Goal: Task Accomplishment & Management: Manage account settings

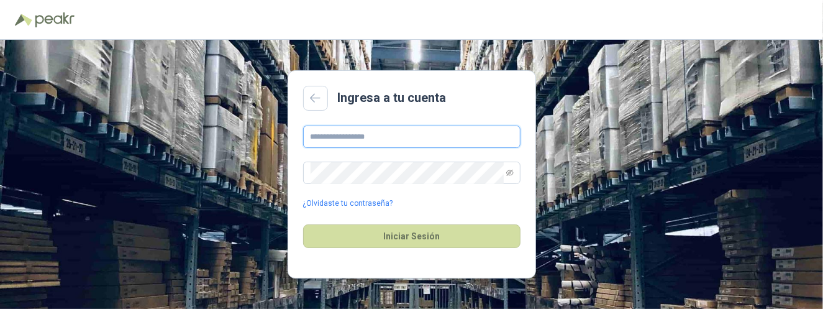
click at [361, 143] on input "text" at bounding box center [411, 136] width 217 height 22
type input "**********"
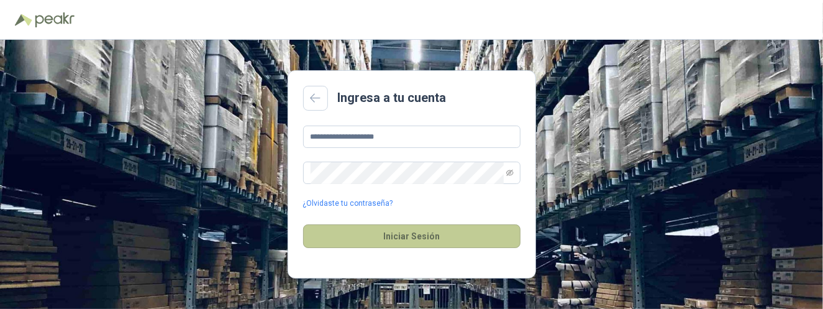
click at [449, 242] on button "Iniciar Sesión" at bounding box center [411, 236] width 217 height 24
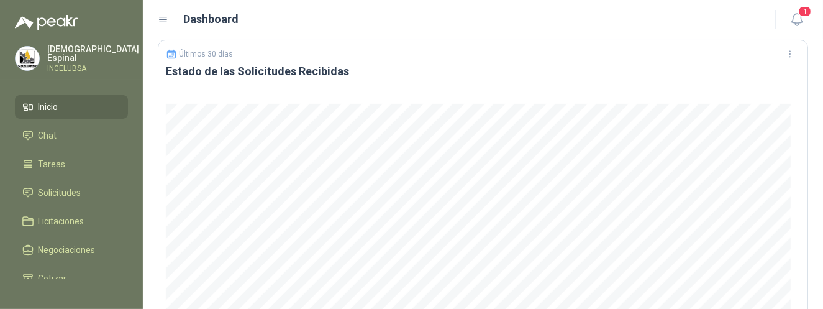
scroll to position [40, 0]
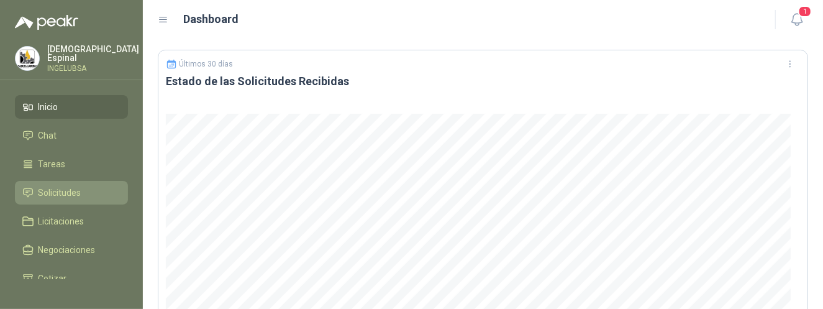
click at [63, 186] on span "Solicitudes" at bounding box center [60, 193] width 43 height 14
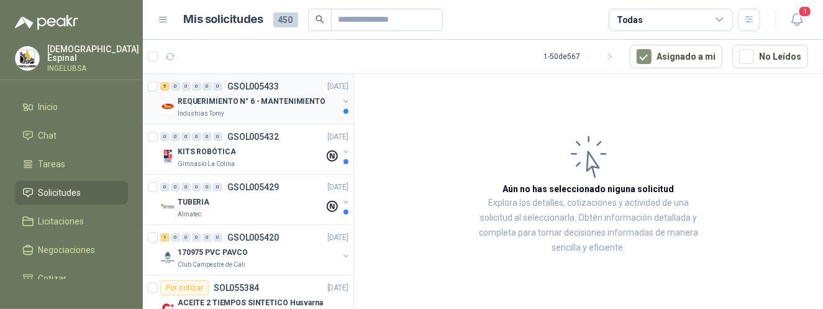
click at [286, 109] on div "Industrias Tomy" at bounding box center [258, 114] width 161 height 10
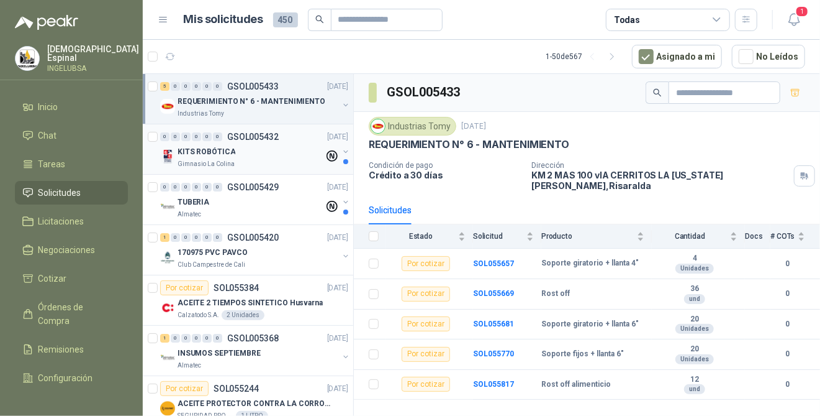
click at [256, 155] on div "KITS ROBÓTICA" at bounding box center [251, 151] width 147 height 15
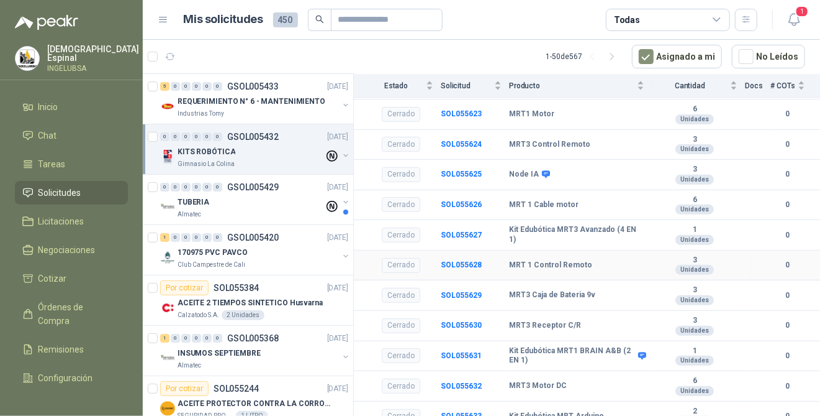
scroll to position [215, 0]
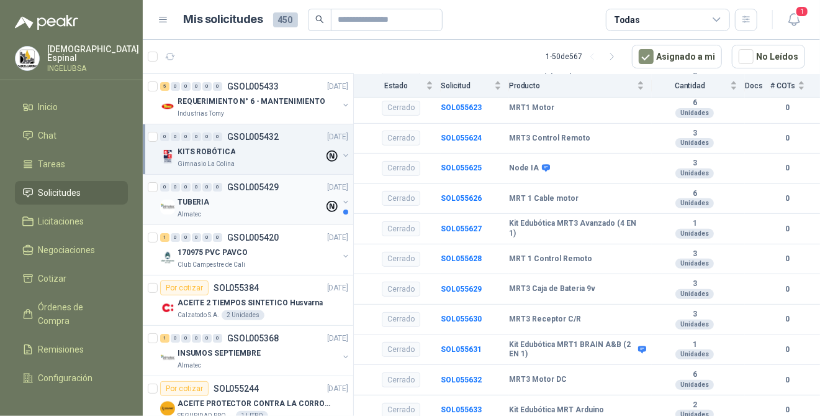
click at [279, 194] on div "TUBERIA" at bounding box center [251, 201] width 147 height 15
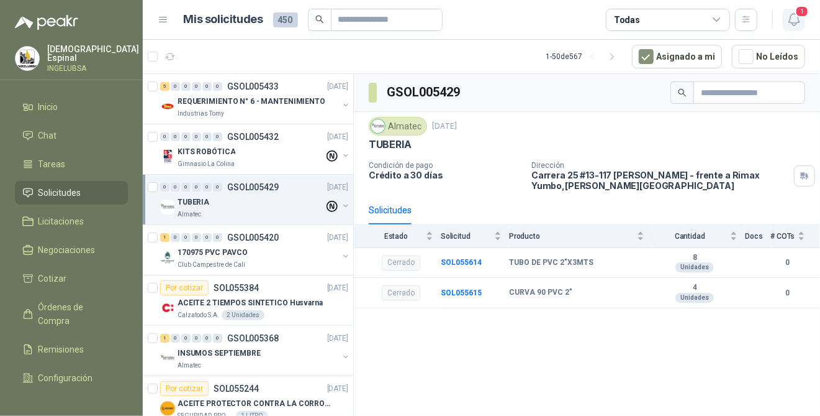
click at [792, 18] on icon "button" at bounding box center [795, 20] width 16 height 16
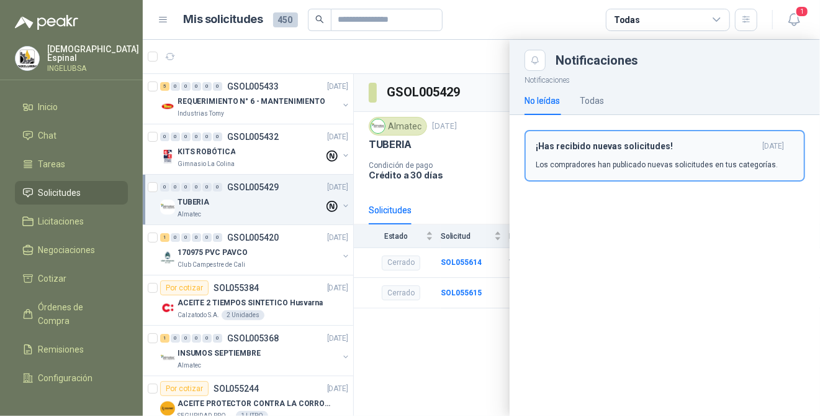
click at [637, 143] on h3 "¡Has recibido nuevas solicitudes!" at bounding box center [647, 146] width 222 height 11
